Goal: Task Accomplishment & Management: Manage account settings

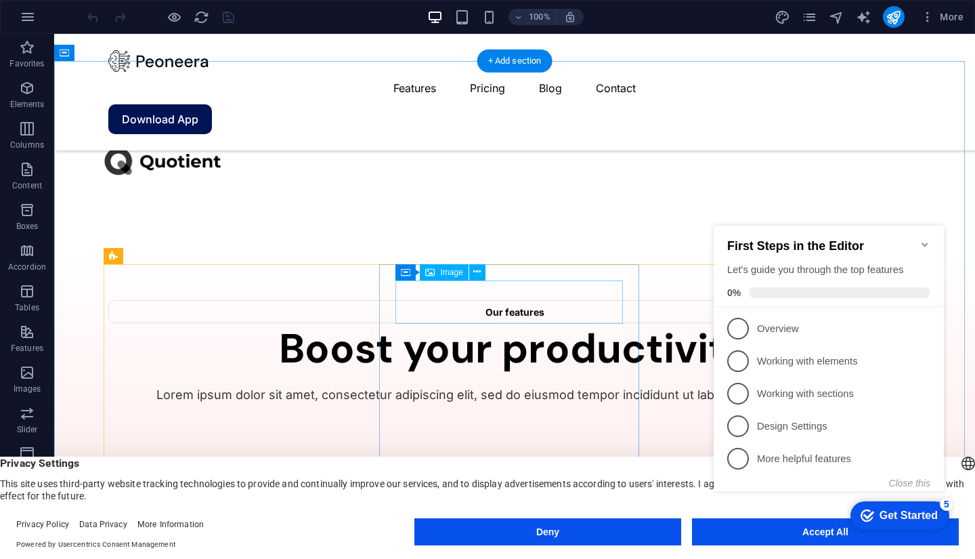
scroll to position [3027, 0]
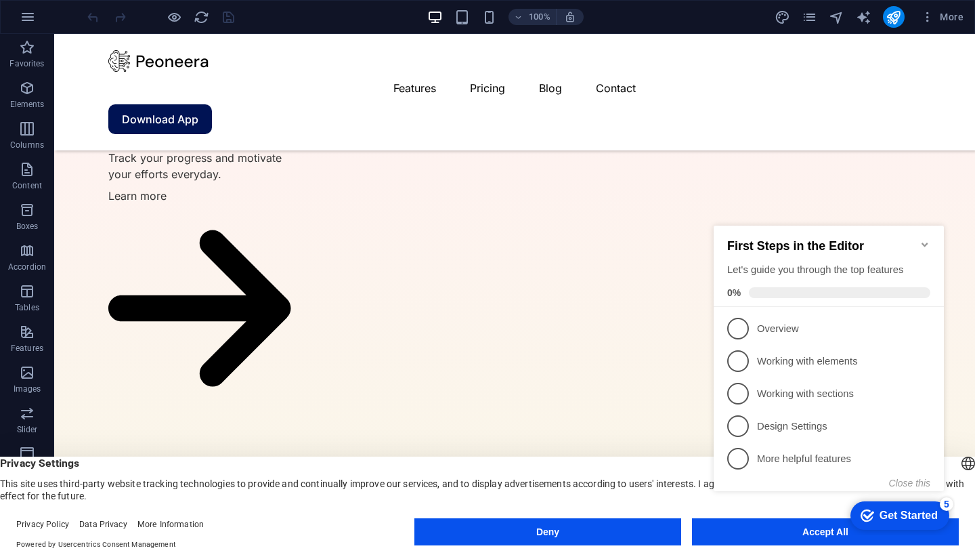
click div "checkmark Get Started 5 First Steps in the Editor Let's guide you through the t…"
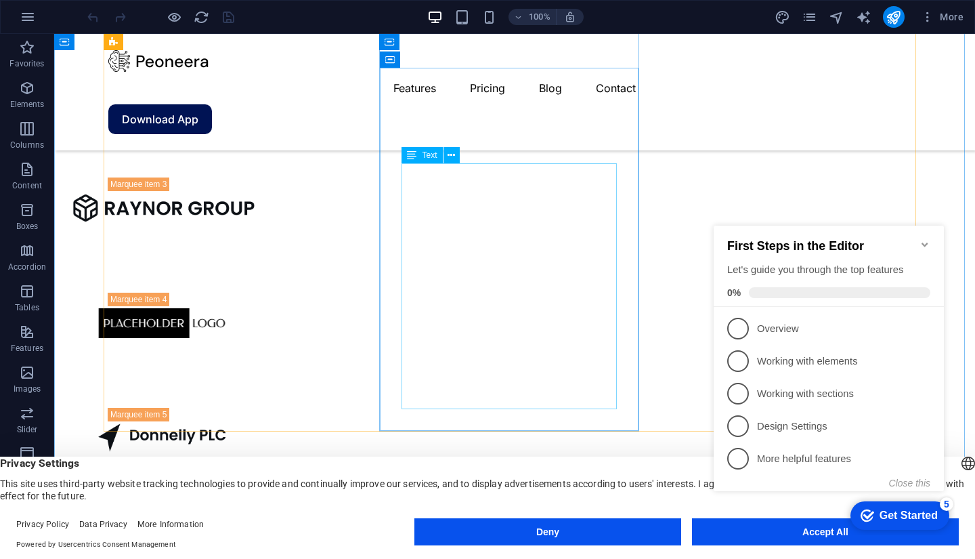
scroll to position [2050, 0]
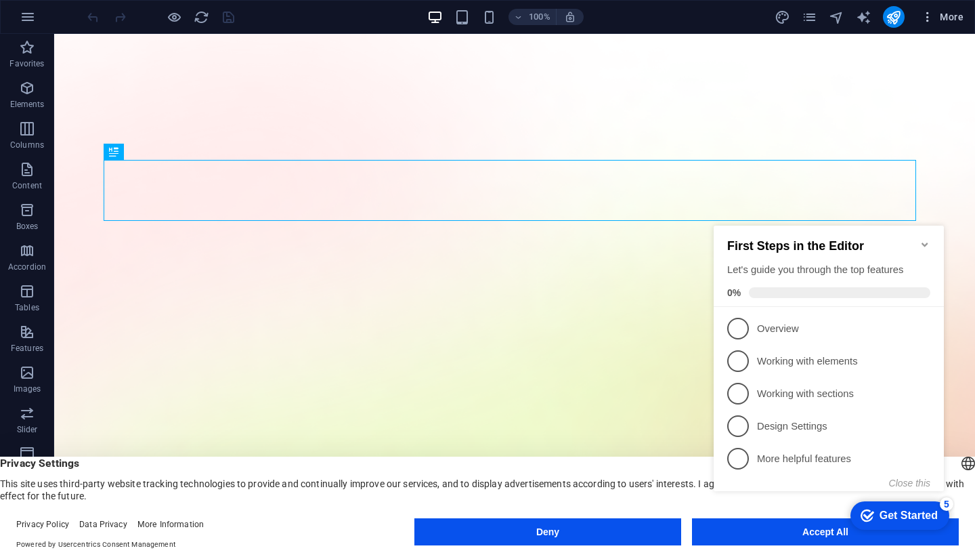
click at [929, 14] on icon "button" at bounding box center [928, 17] width 14 height 14
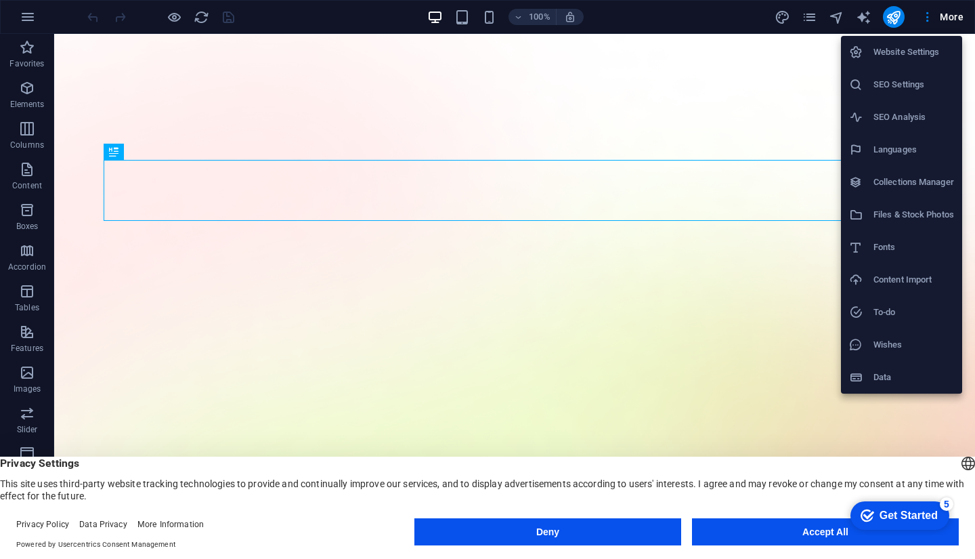
click at [890, 48] on h6 "Website Settings" at bounding box center [913, 52] width 81 height 16
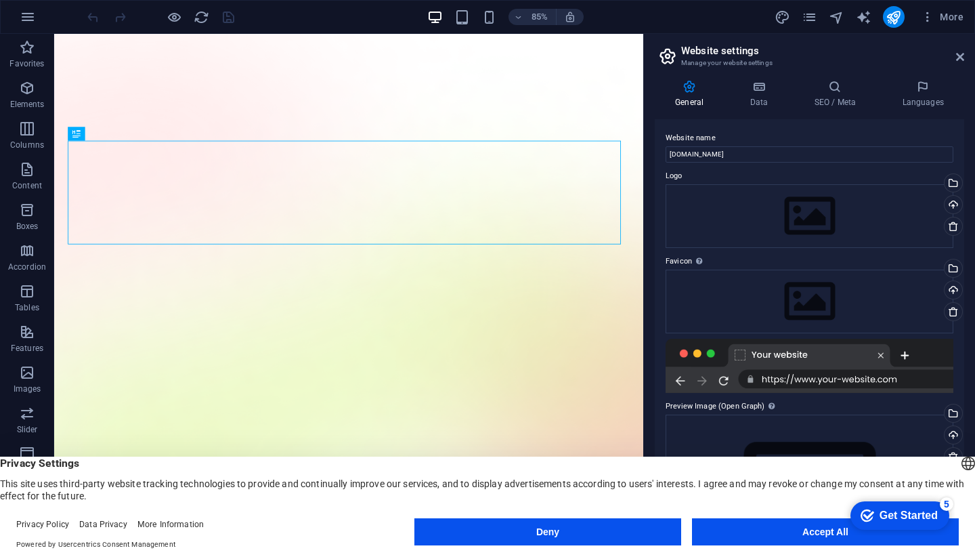
scroll to position [54, 0]
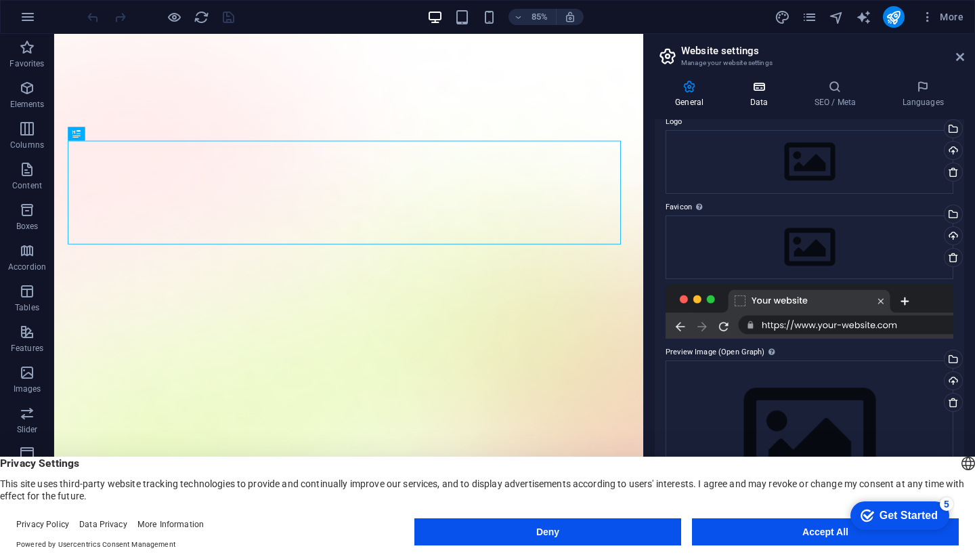
click at [758, 100] on h4 "Data" at bounding box center [761, 94] width 64 height 28
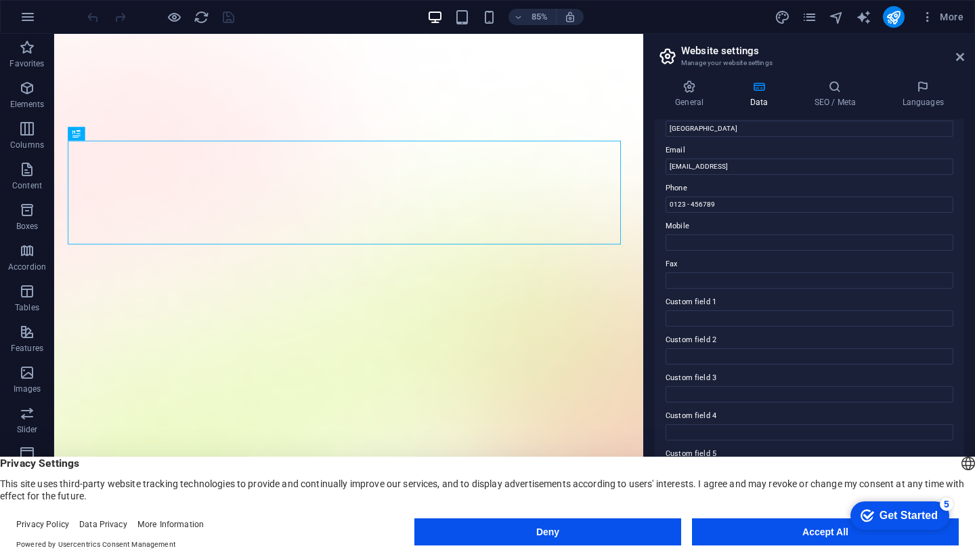
scroll to position [0, 0]
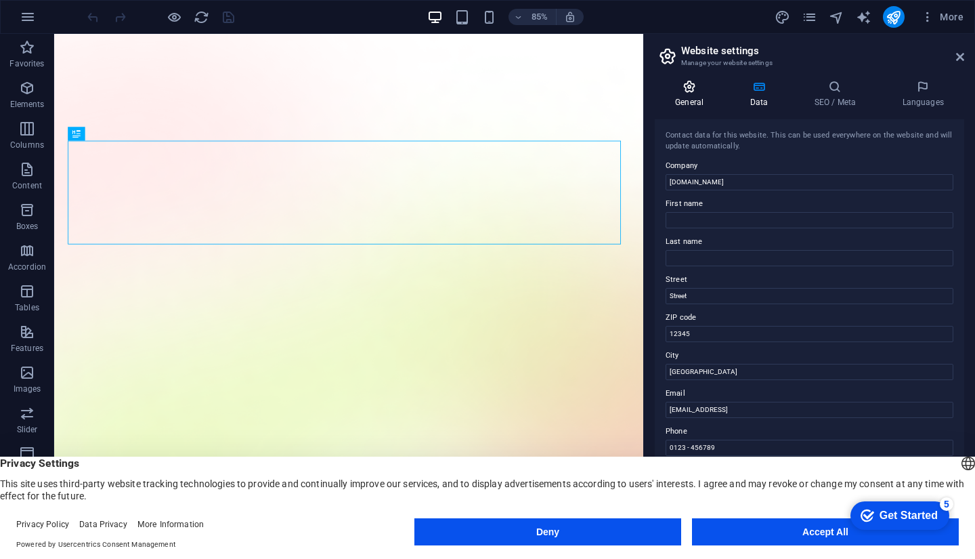
click at [685, 103] on h4 "General" at bounding box center [692, 94] width 74 height 28
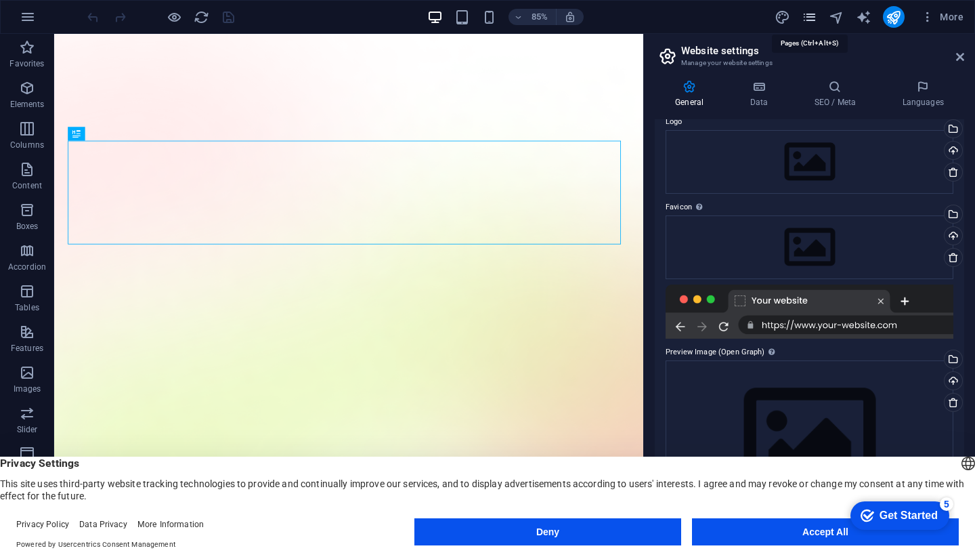
click at [813, 19] on icon "pages" at bounding box center [810, 17] width 16 height 16
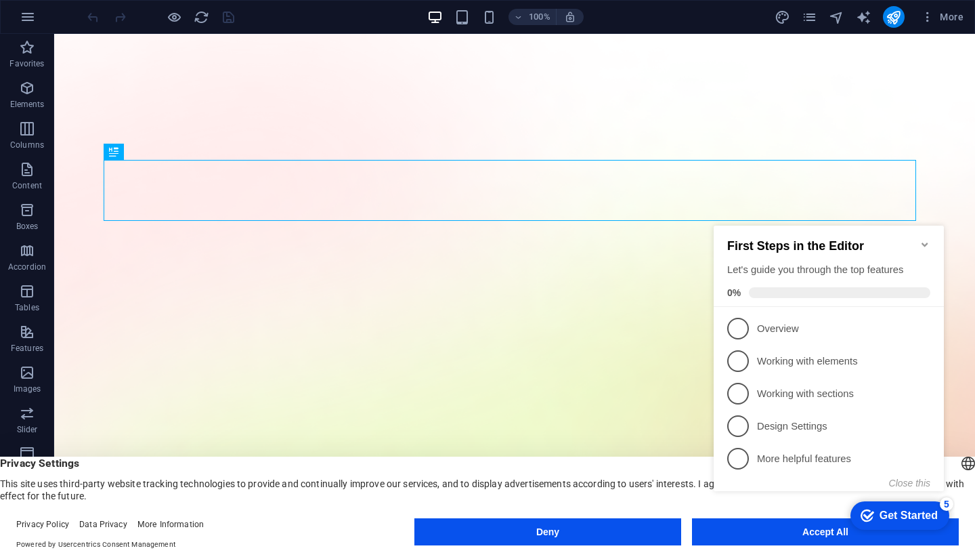
click div "checkmark Get Started 5 First Steps in the Editor Let's guide you through the t…"
click at [897, 20] on icon "publish" at bounding box center [894, 17] width 16 height 16
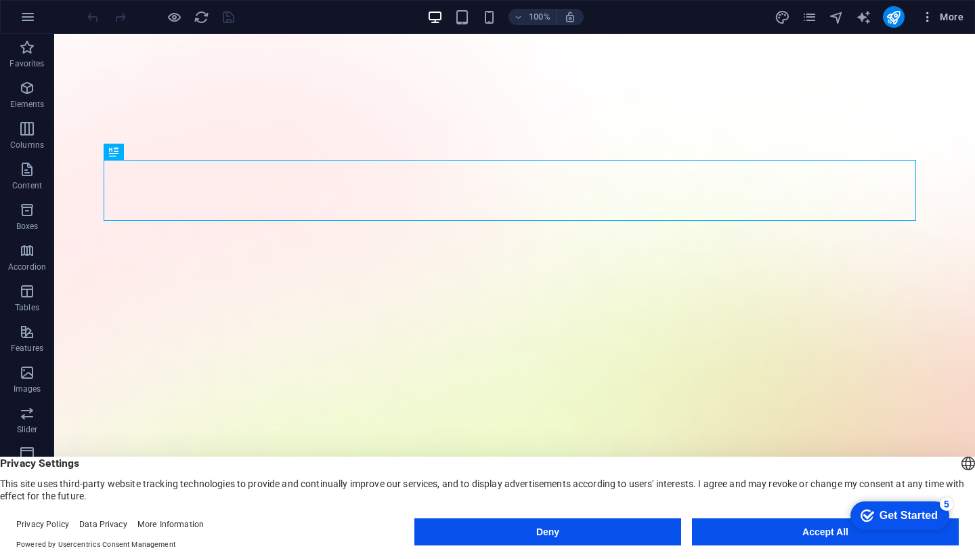
click at [923, 14] on icon "button" at bounding box center [928, 17] width 14 height 14
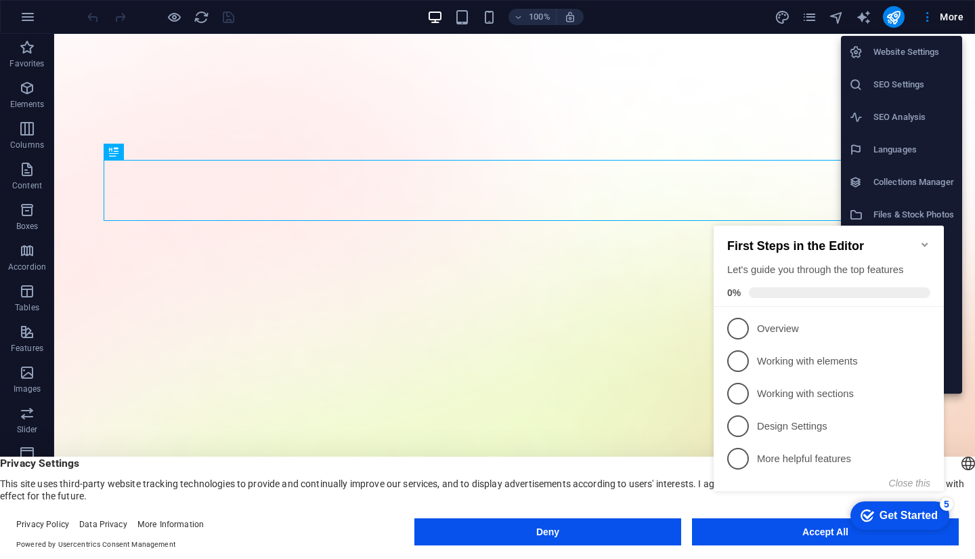
click at [924, 228] on div "First Steps in the Editor Let's guide you through the top features 0%" at bounding box center [829, 265] width 230 height 81
click at [924, 239] on icon "Minimize checklist" at bounding box center [925, 244] width 11 height 11
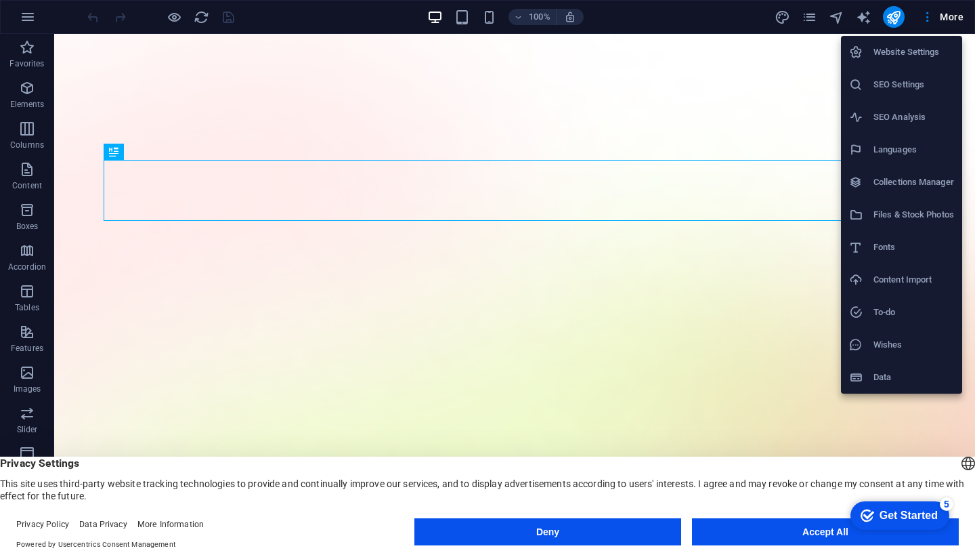
click at [907, 57] on h6 "Website Settings" at bounding box center [913, 52] width 81 height 16
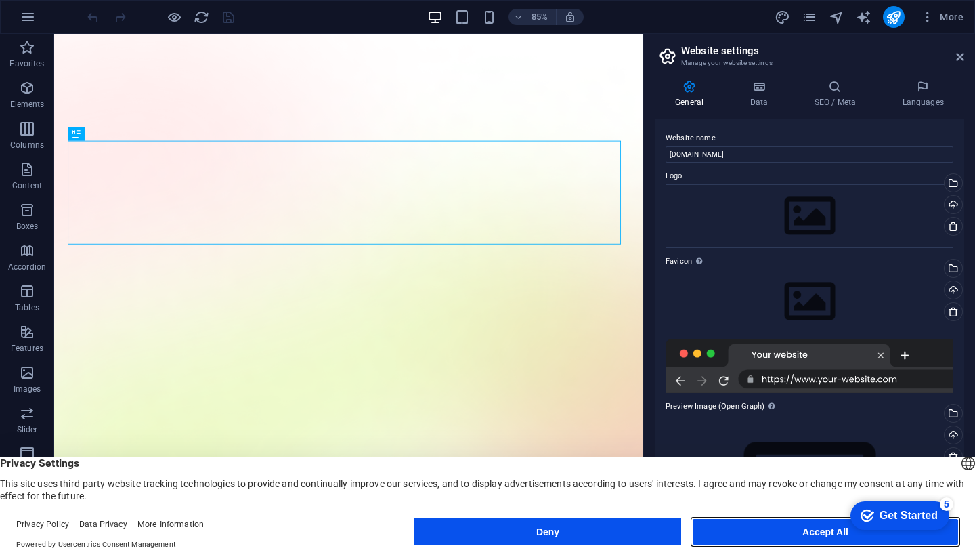
click at [775, 523] on button "Accept All" at bounding box center [825, 531] width 267 height 27
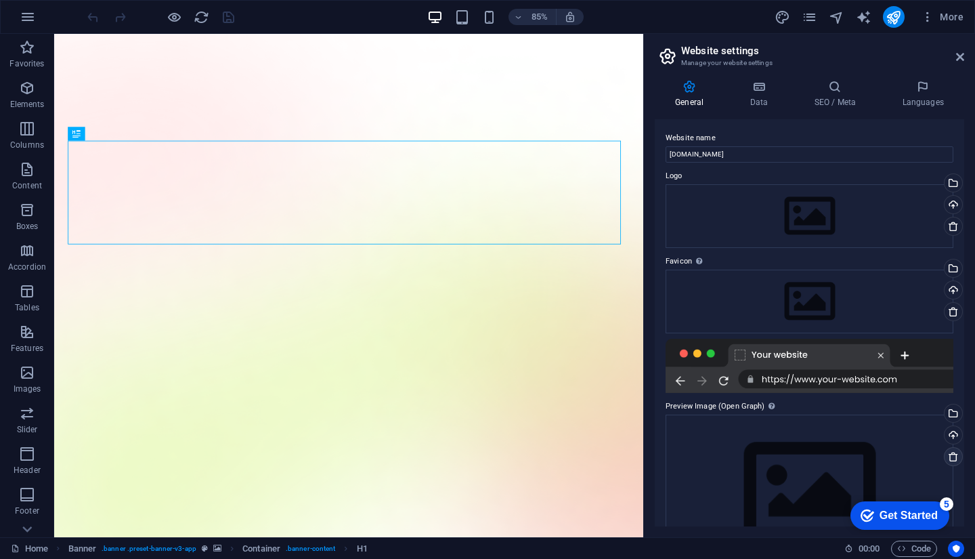
click at [949, 456] on icon at bounding box center [953, 456] width 11 height 11
click at [951, 318] on link at bounding box center [953, 311] width 19 height 19
click at [930, 98] on h4 "Languages" at bounding box center [923, 94] width 83 height 28
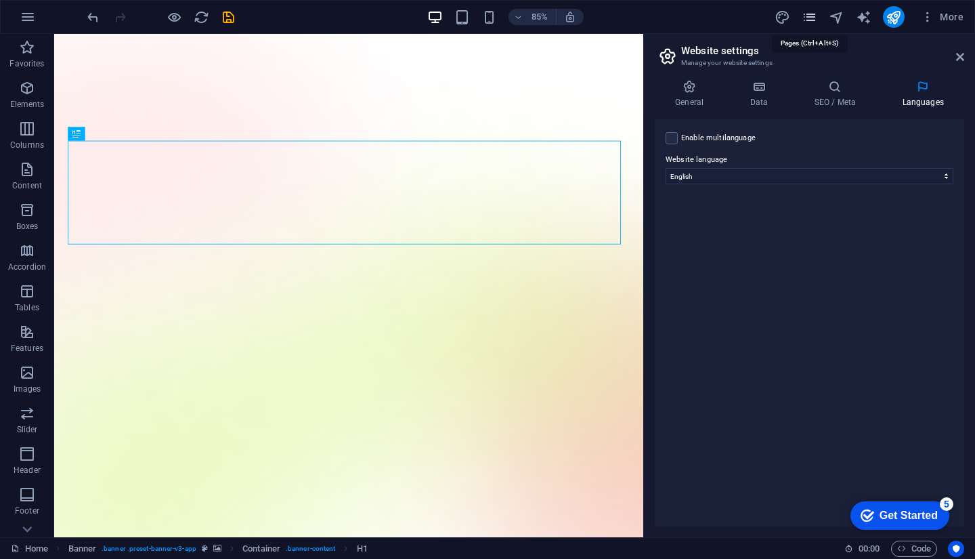
click at [813, 16] on icon "pages" at bounding box center [810, 17] width 16 height 16
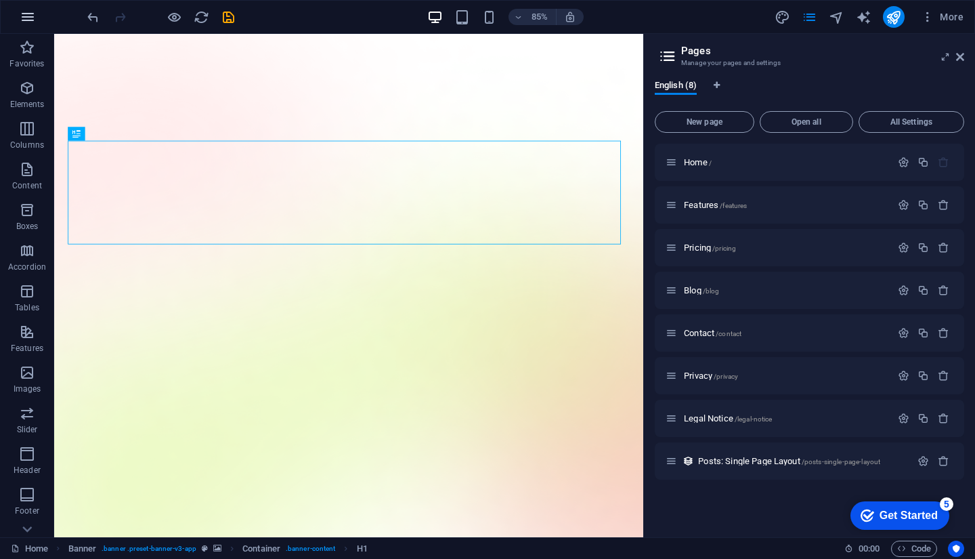
click at [20, 19] on icon "button" at bounding box center [28, 17] width 16 height 16
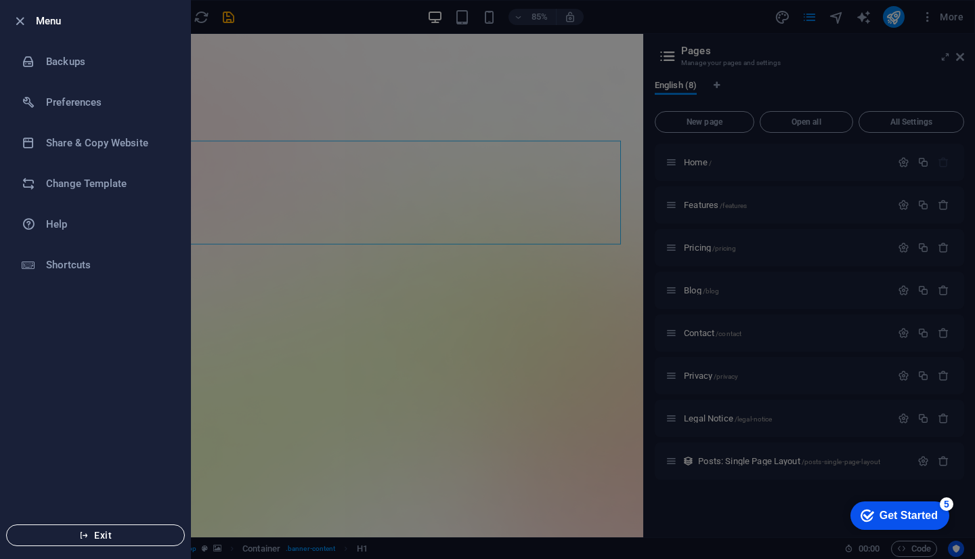
click at [89, 539] on span "Exit" at bounding box center [96, 535] width 156 height 11
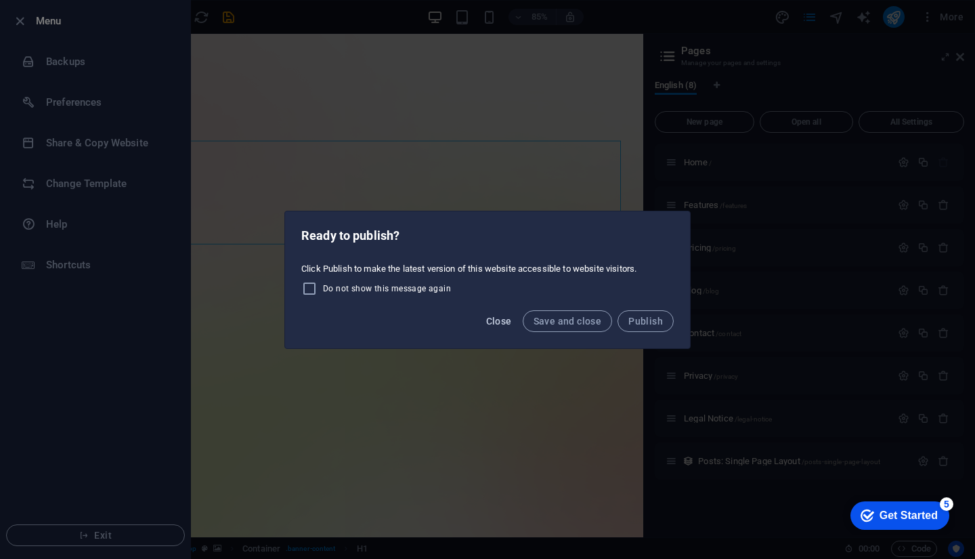
click at [496, 323] on span "Close" at bounding box center [499, 321] width 26 height 11
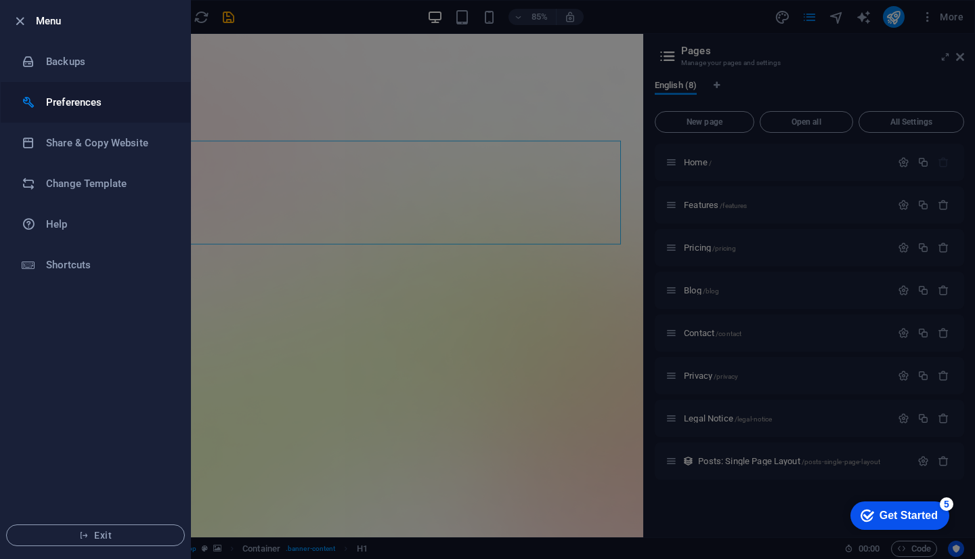
click at [110, 106] on h6 "Preferences" at bounding box center [108, 102] width 125 height 16
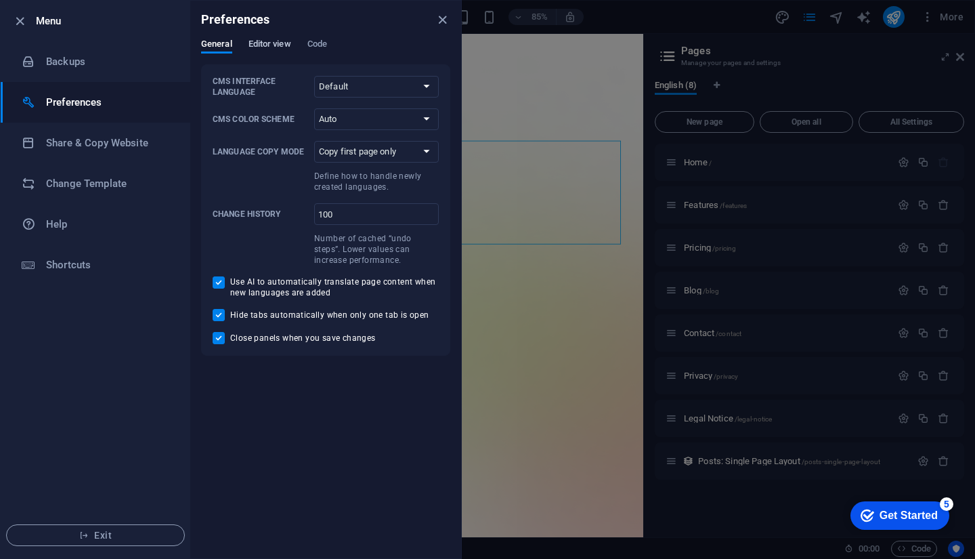
click at [264, 42] on span "Editor view" at bounding box center [270, 45] width 43 height 19
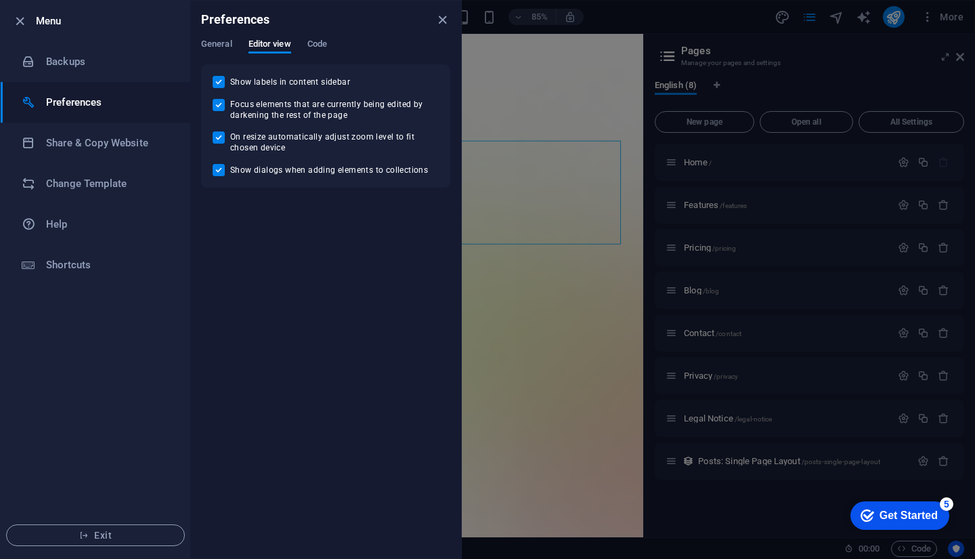
click at [299, 43] on div "General Editor view Code" at bounding box center [325, 52] width 249 height 26
click at [310, 45] on span "Code" at bounding box center [317, 45] width 20 height 19
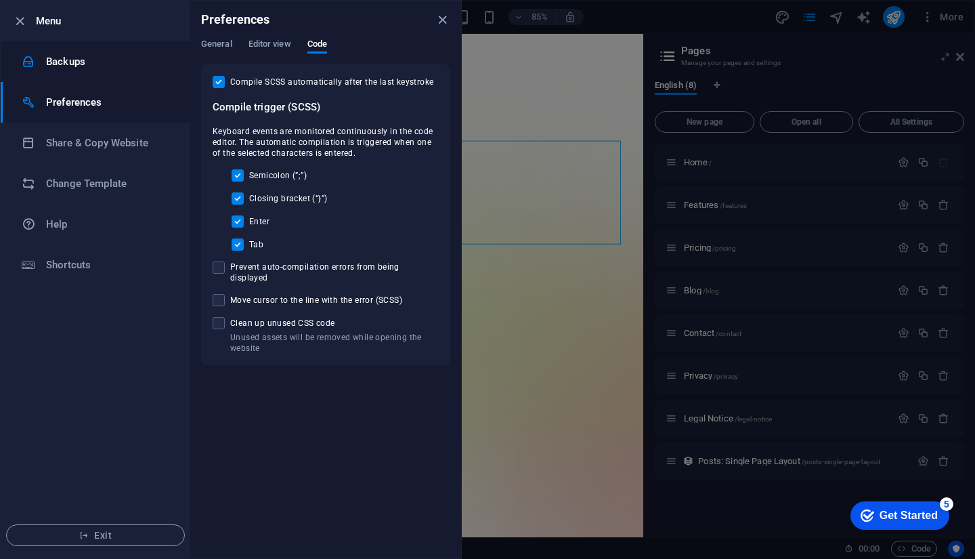
click at [106, 62] on h6 "Backups" at bounding box center [108, 61] width 125 height 16
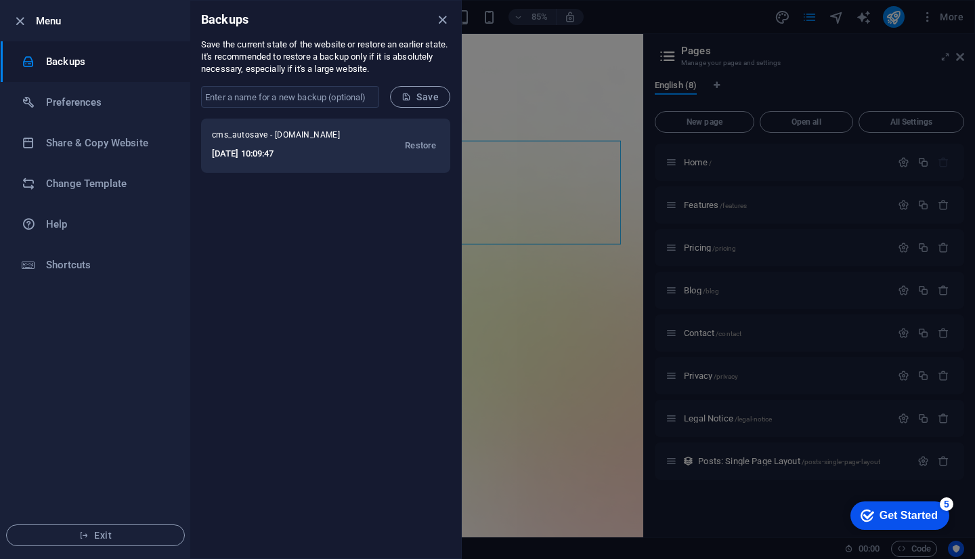
click at [301, 141] on span "cms_autosave - [DOMAIN_NAME]" at bounding box center [285, 137] width 146 height 16
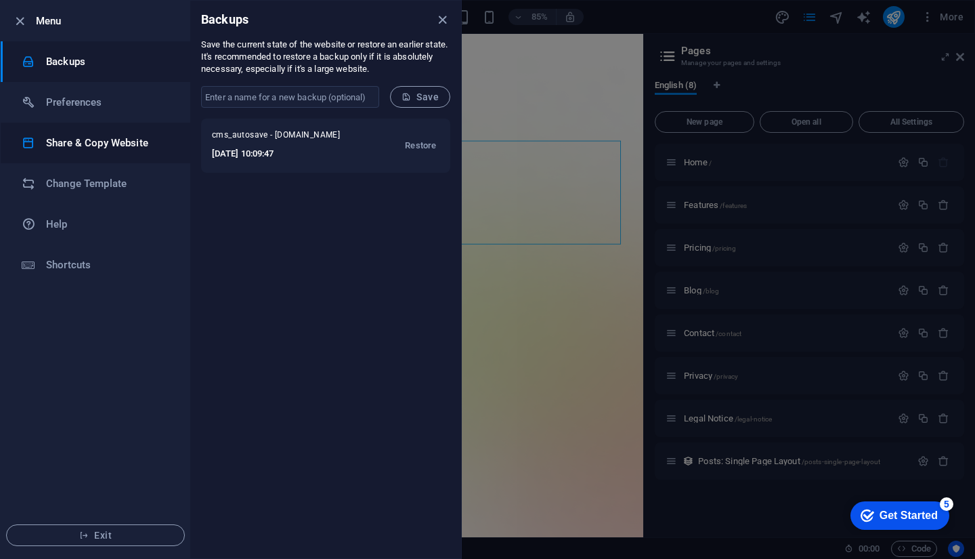
click at [130, 147] on h6 "Share & Copy Website" at bounding box center [108, 143] width 125 height 16
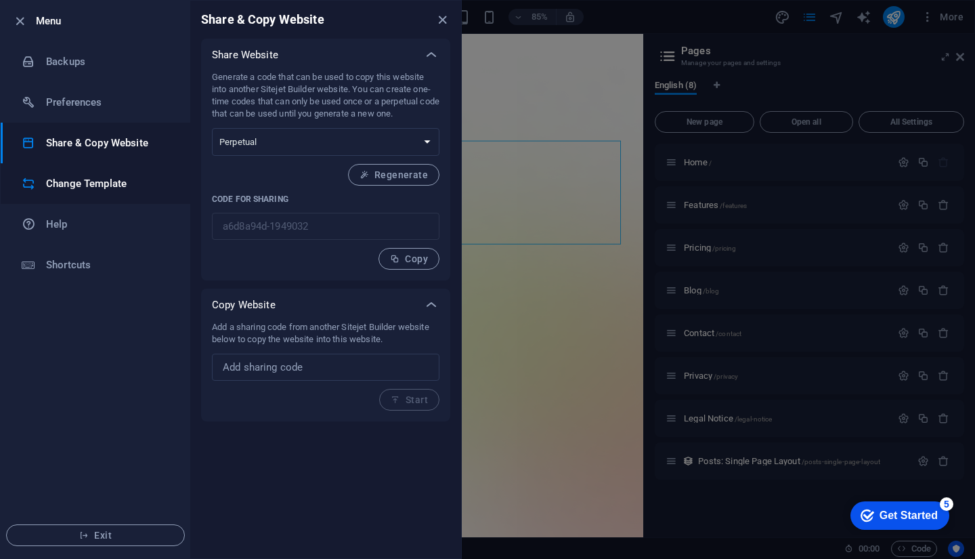
click at [119, 190] on h6 "Change Template" at bounding box center [108, 183] width 125 height 16
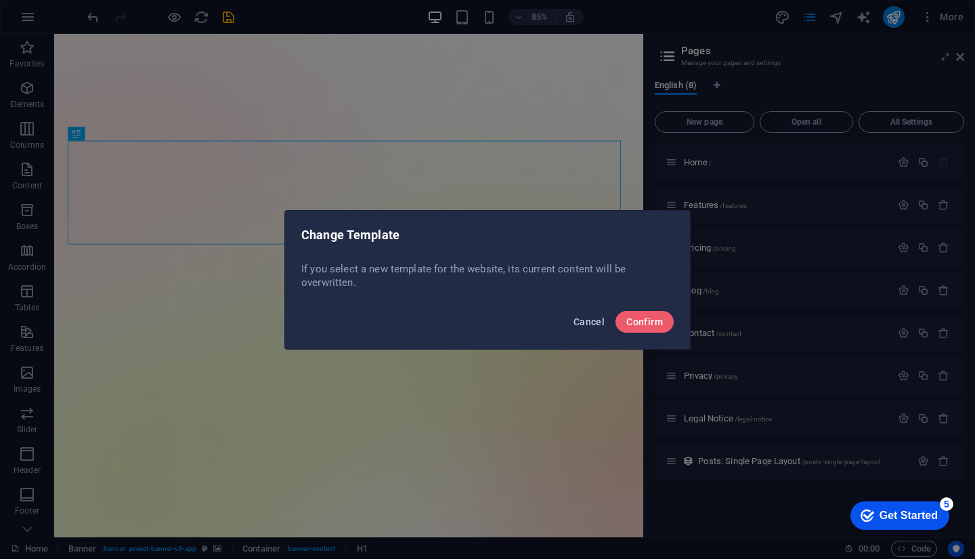
click at [598, 316] on span "Cancel" at bounding box center [589, 321] width 31 height 11
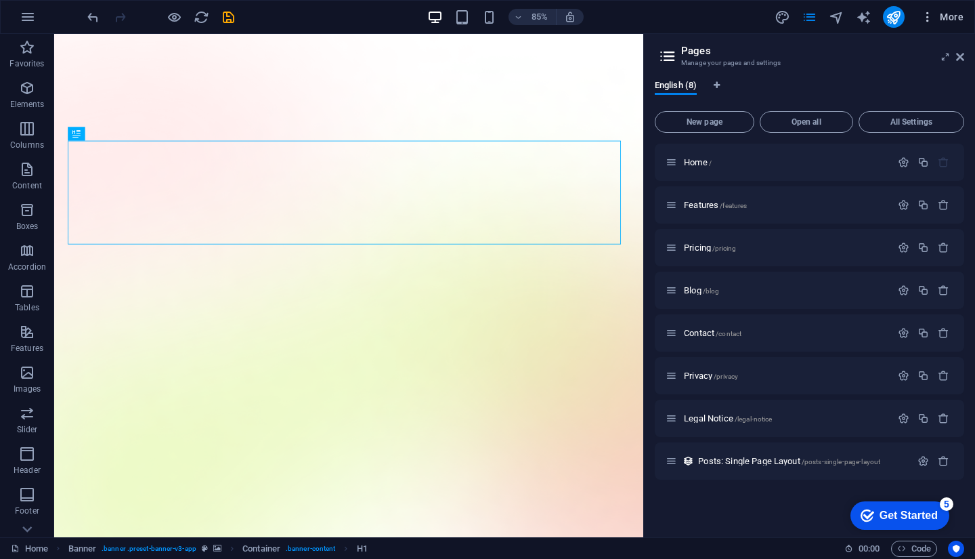
click at [934, 15] on icon "button" at bounding box center [928, 17] width 14 height 14
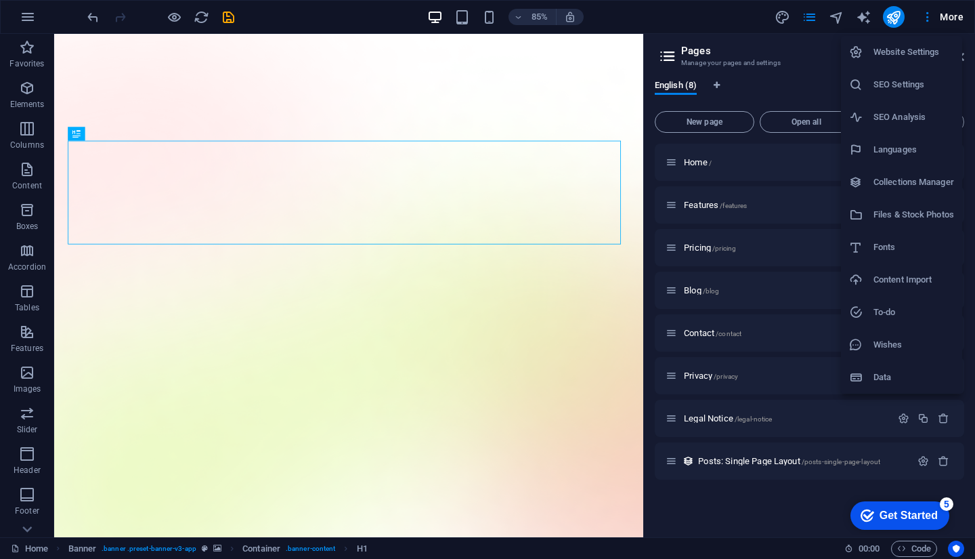
click at [932, 207] on h6 "Files & Stock Photos" at bounding box center [913, 215] width 81 height 16
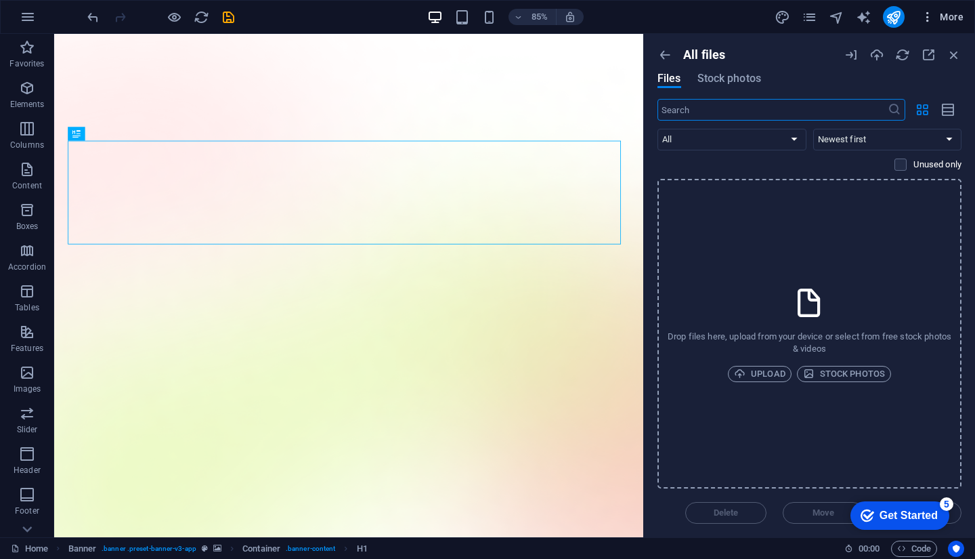
click at [939, 12] on span "More" at bounding box center [942, 17] width 43 height 14
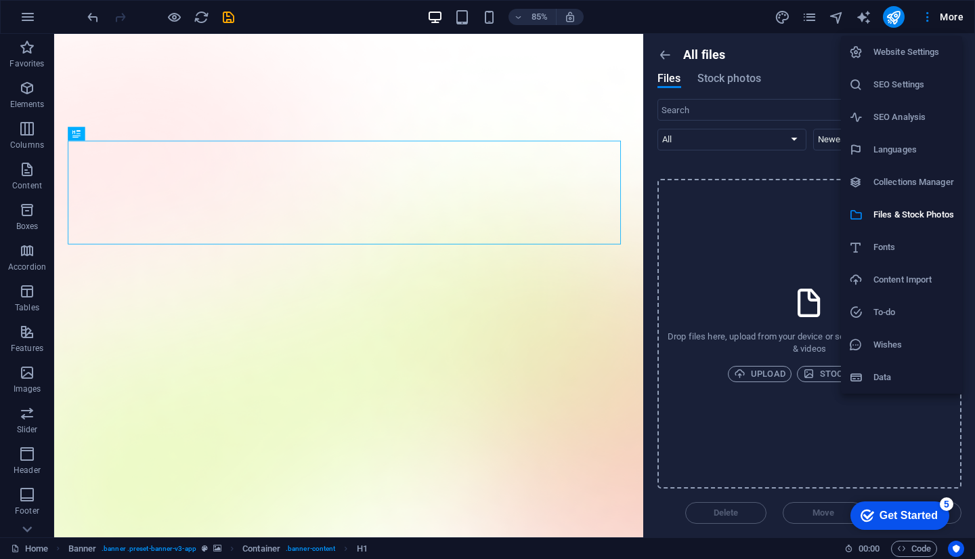
click at [903, 370] on h6 "Data" at bounding box center [913, 377] width 81 height 16
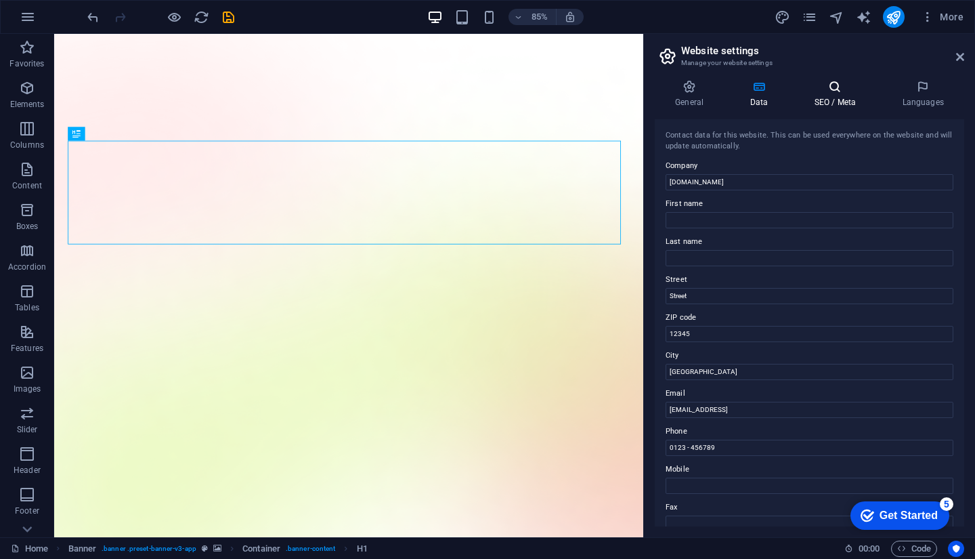
click at [816, 81] on icon at bounding box center [835, 87] width 83 height 14
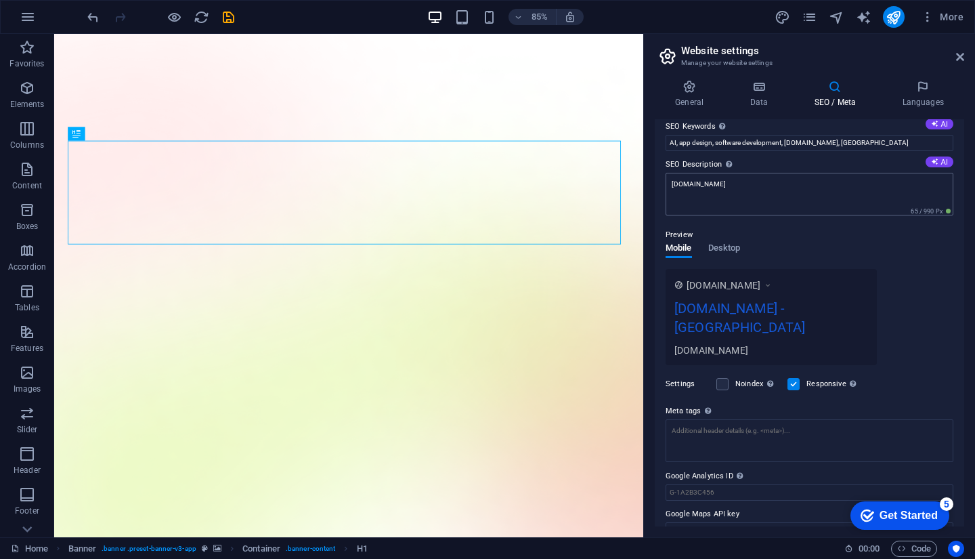
scroll to position [91, 0]
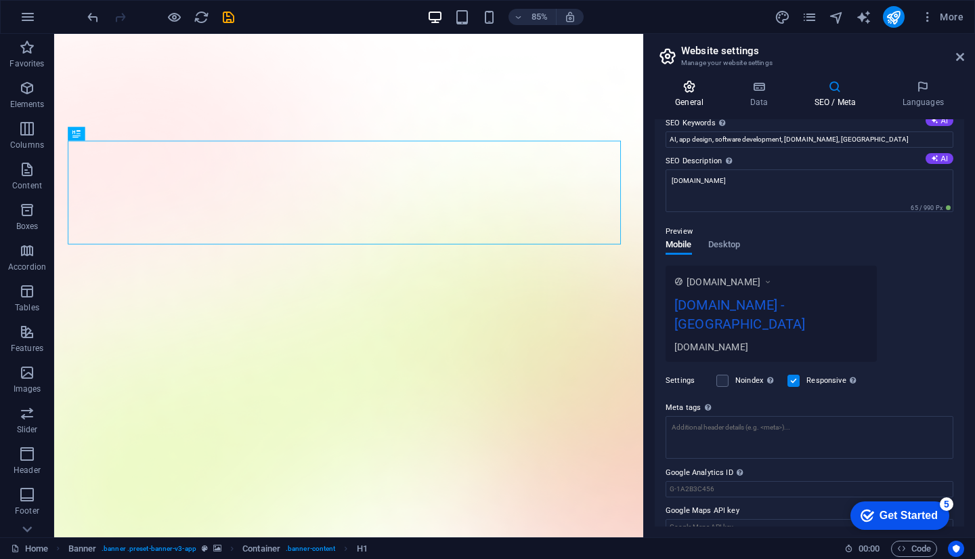
click at [692, 89] on icon at bounding box center [689, 87] width 69 height 14
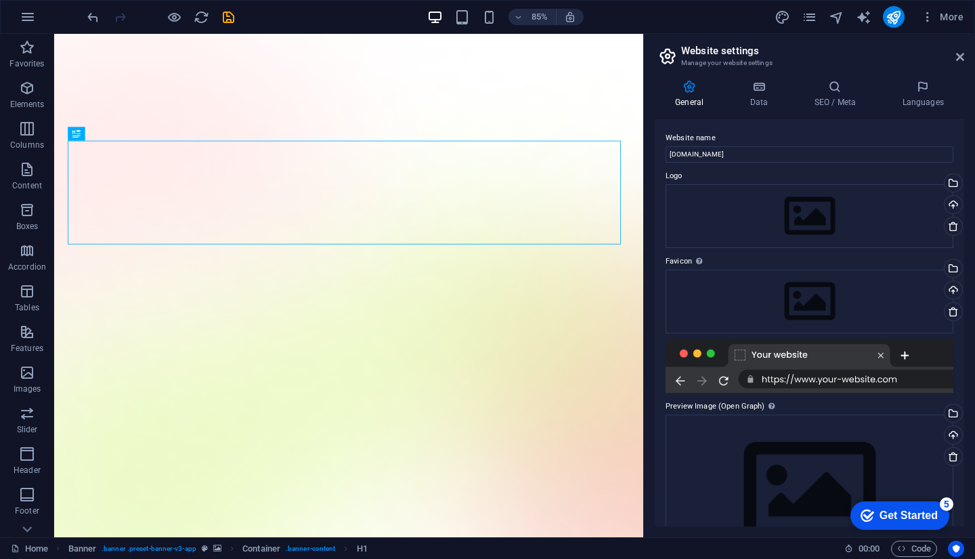
click at [904, 123] on div "Website name [DOMAIN_NAME] Logo Drag files here, click to choose files or selec…" at bounding box center [809, 322] width 309 height 407
